Goal: Transaction & Acquisition: Purchase product/service

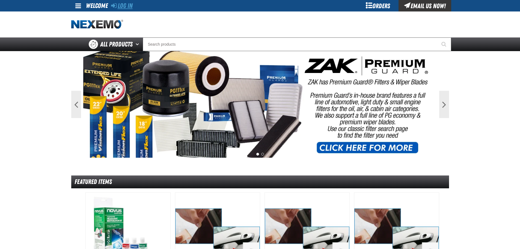
click at [121, 6] on link "Log In" at bounding box center [122, 6] width 22 height 8
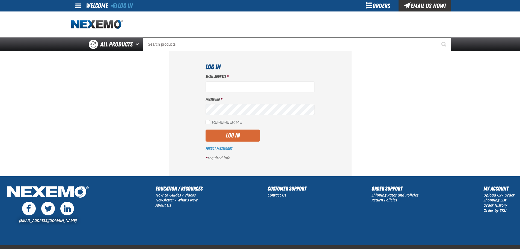
type input "lhernandez@vtaig.com"
click at [233, 138] on button "Log In" at bounding box center [233, 135] width 55 height 12
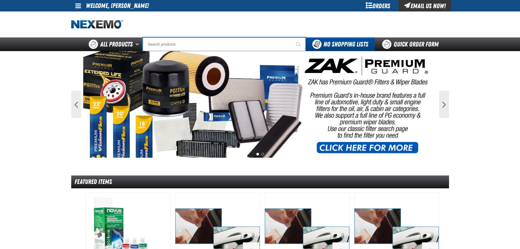
click at [221, 42] on input "Search" at bounding box center [224, 44] width 163 height 14
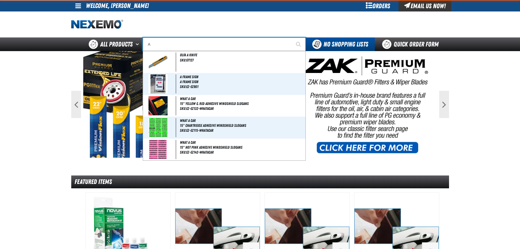
type input "AD"
type input "AD SPECIAL"
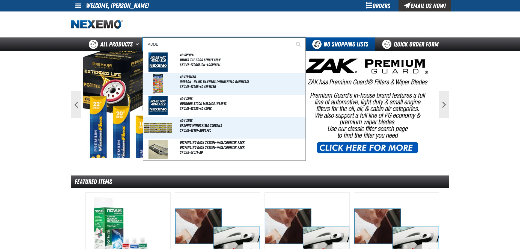
type input "ADDEN"
type input "ADDENdum Stickers – Blue"
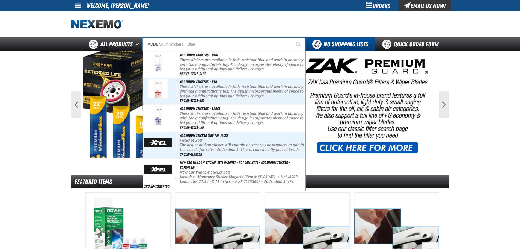
type input "ADDEND"
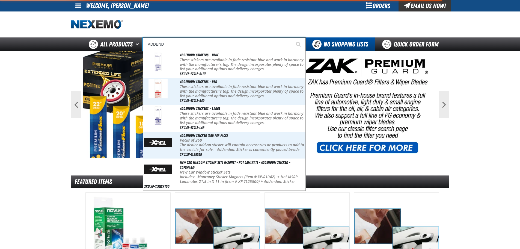
type input "ADDENDum Stickers – Blue"
type input "ADDENDU"
type input "ADDENDUm Stickers – Blue"
type input "ADDENDUM"
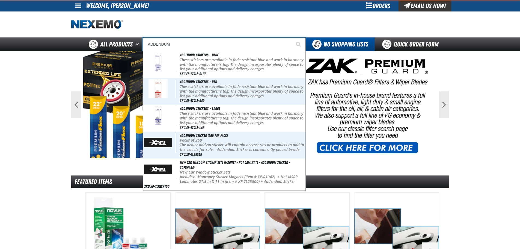
type input "ADDENDUM Stickers – Blue"
type input "ADDENDUM"
click at [292, 37] on button "Start Searching" at bounding box center [299, 44] width 14 height 14
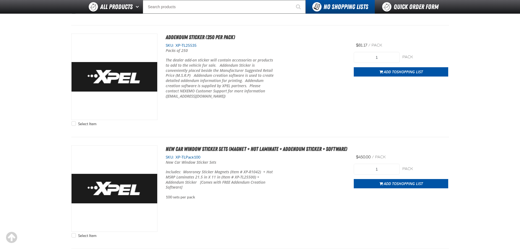
scroll to position [382, 0]
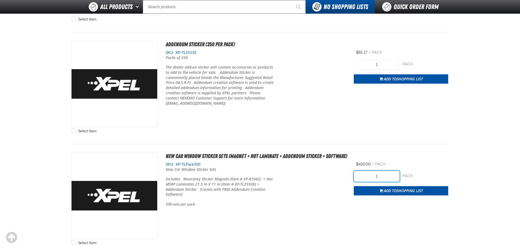
drag, startPoint x: 369, startPoint y: 177, endPoint x: 417, endPoint y: 176, distance: 47.5
click at [416, 176] on div "1 pack pack" at bounding box center [401, 176] width 94 height 11
type input "2"
click at [447, 147] on div "Select Item New Car Window Sticker Sets (Magnet + Hot Laminate + Addendum Stick…" at bounding box center [260, 200] width 378 height 112
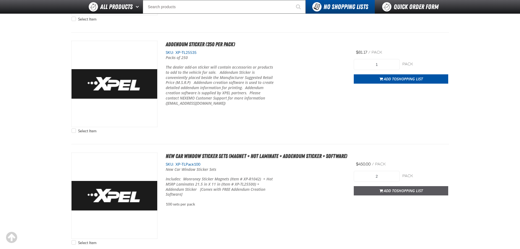
click at [399, 191] on span "Shopping List" at bounding box center [410, 190] width 26 height 5
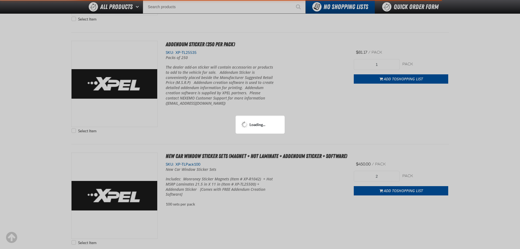
scroll to position [409, 0]
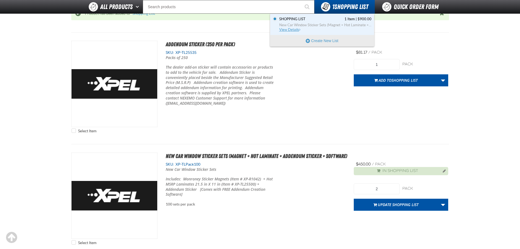
click at [340, 22] on link "Shopping List 1 Item | $900.00 New Car Window Sticker Sets (Magnet + Hot Lamina…" at bounding box center [324, 25] width 93 height 16
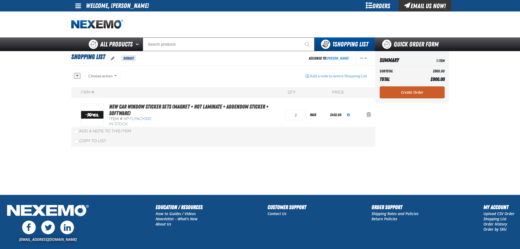
click at [426, 92] on link "Create Order" at bounding box center [412, 92] width 65 height 12
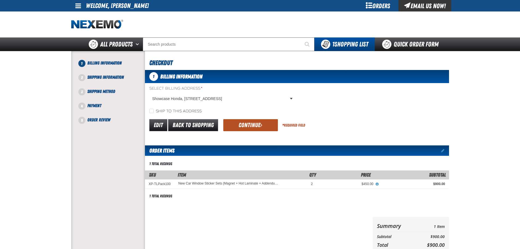
click at [245, 129] on button "Continue" at bounding box center [250, 125] width 55 height 12
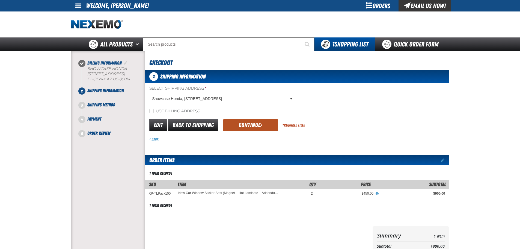
click at [265, 122] on button "Continue" at bounding box center [250, 125] width 55 height 12
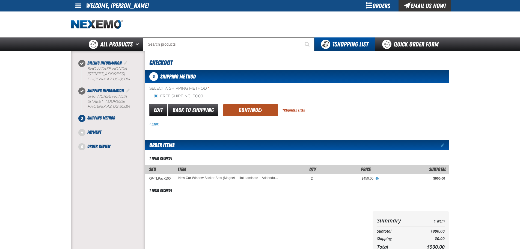
click at [249, 115] on button "Continue" at bounding box center [250, 110] width 55 height 12
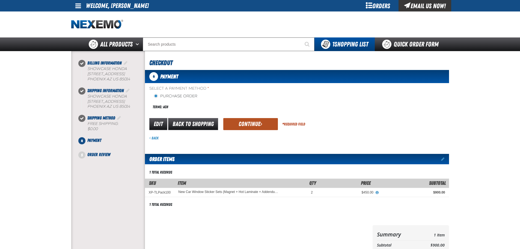
click at [229, 123] on button "Continue" at bounding box center [250, 124] width 55 height 12
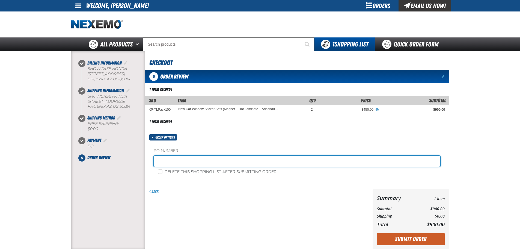
click at [238, 161] on input "text" at bounding box center [297, 161] width 287 height 11
type input "SALES0826"
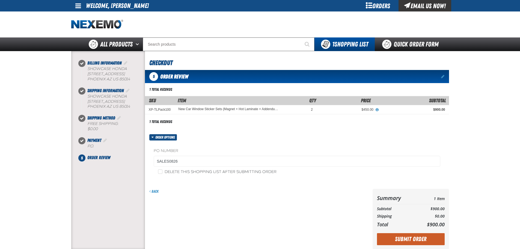
click at [247, 173] on label "Delete this shopping list after submitting order" at bounding box center [217, 171] width 118 height 5
click at [162, 173] on input "Delete this shopping list after submitting order" at bounding box center [160, 171] width 4 height 4
checkbox input "true"
click at [422, 239] on button "Submit Order" at bounding box center [411, 239] width 68 height 12
